Goal: Transaction & Acquisition: Obtain resource

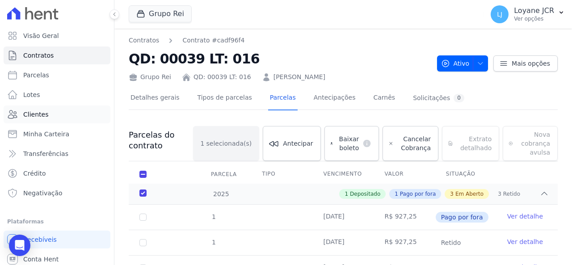
click at [69, 110] on link "Clientes" at bounding box center [57, 114] width 107 height 18
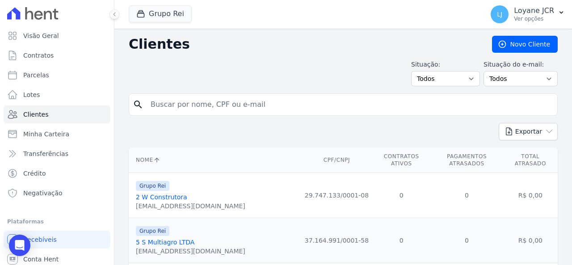
click at [174, 104] on input "search" at bounding box center [349, 105] width 408 height 18
paste input "21764"
drag, startPoint x: 172, startPoint y: 106, endPoint x: 121, endPoint y: 93, distance: 53.7
paste input "[PERSON_NAME]"
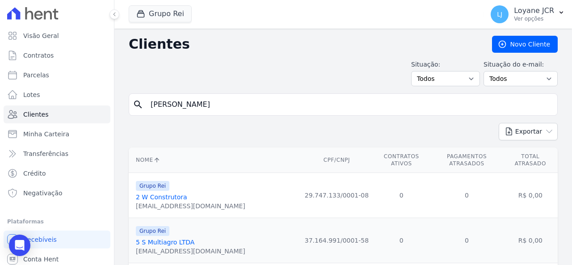
type input "[PERSON_NAME]"
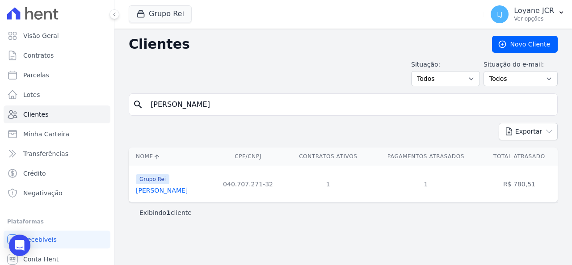
click at [188, 192] on link "[PERSON_NAME]" at bounding box center [162, 190] width 52 height 7
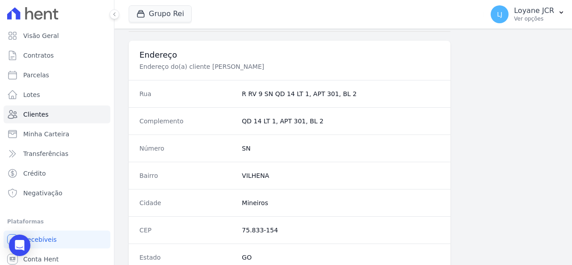
scroll to position [615, 0]
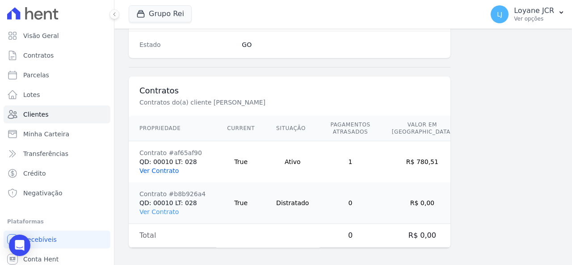
click at [162, 167] on link "Ver Contrato" at bounding box center [158, 170] width 39 height 7
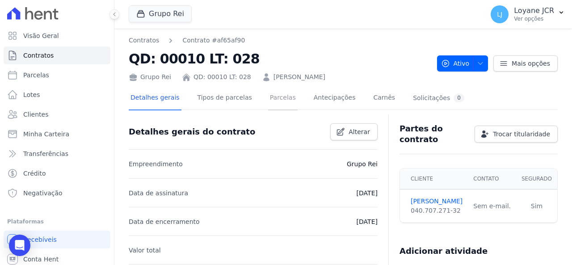
click at [273, 99] on link "Parcelas" at bounding box center [282, 99] width 29 height 24
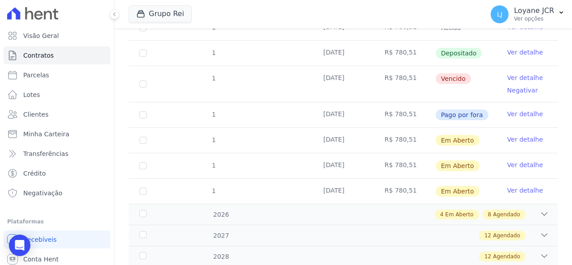
scroll to position [153, 0]
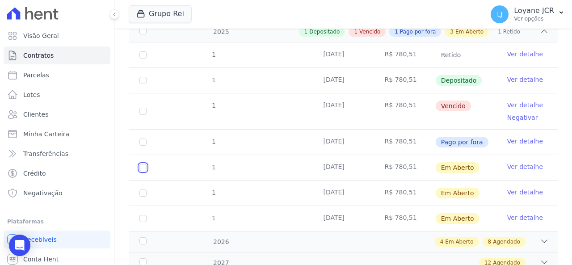
click at [145, 168] on input "checkbox" at bounding box center [142, 167] width 7 height 7
checkbox input "true"
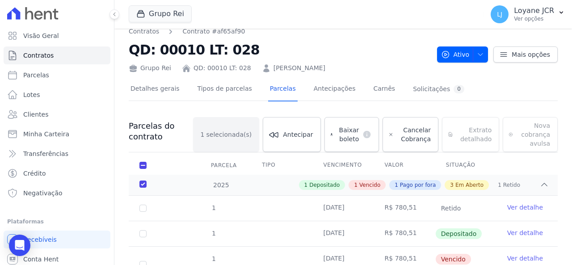
scroll to position [0, 0]
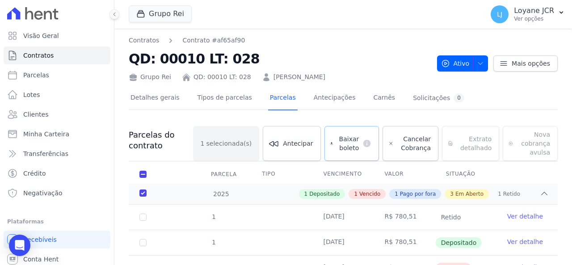
click at [345, 147] on span "Baixar boleto" at bounding box center [348, 144] width 22 height 18
click at [56, 116] on link "Clientes" at bounding box center [57, 114] width 107 height 18
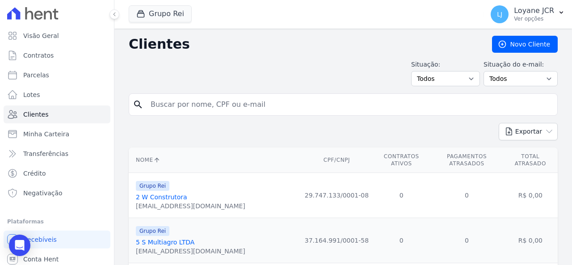
click at [249, 100] on input "search" at bounding box center [349, 105] width 408 height 18
paste input "[PERSON_NAME]"
type input "[PERSON_NAME]"
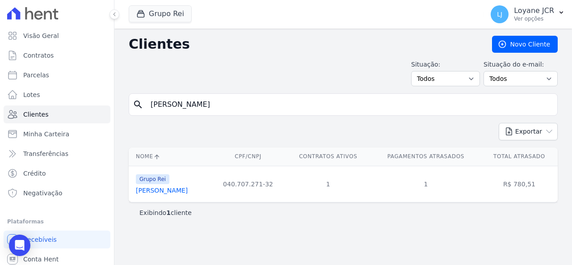
click at [181, 190] on link "[PERSON_NAME]" at bounding box center [162, 190] width 52 height 7
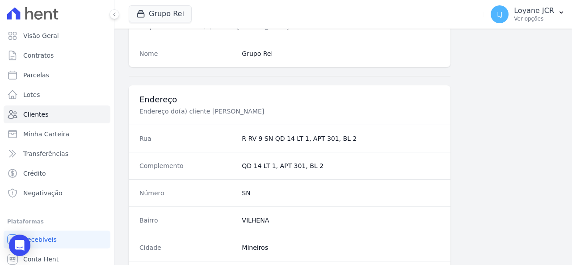
scroll to position [615, 0]
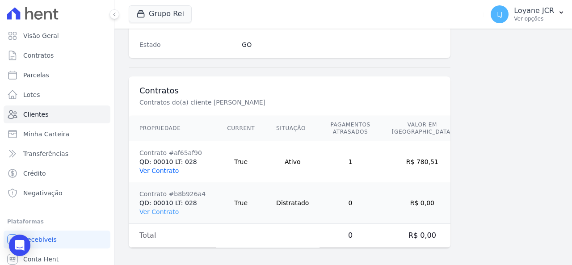
click at [150, 170] on link "Ver Contrato" at bounding box center [158, 170] width 39 height 7
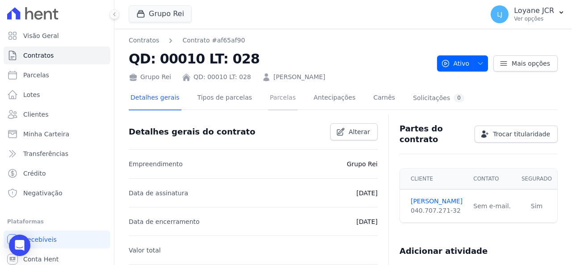
click at [269, 93] on link "Parcelas" at bounding box center [282, 99] width 29 height 24
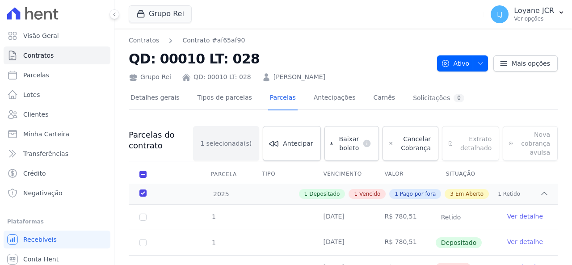
checkbox input "true"
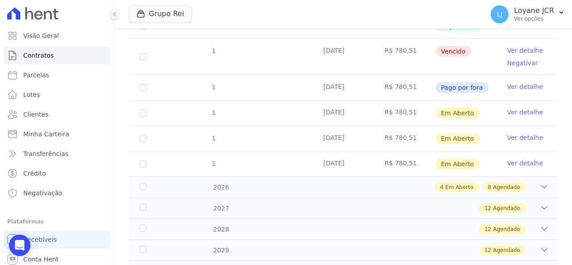
scroll to position [223, 0]
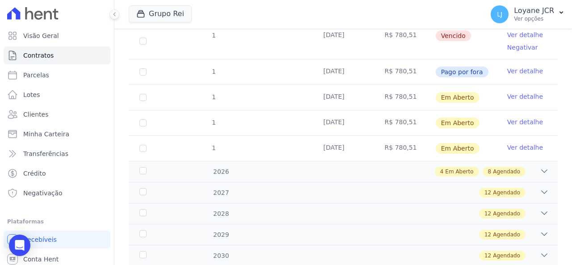
click at [507, 68] on link "Ver detalhe" at bounding box center [525, 71] width 36 height 9
